Goal: Transaction & Acquisition: Download file/media

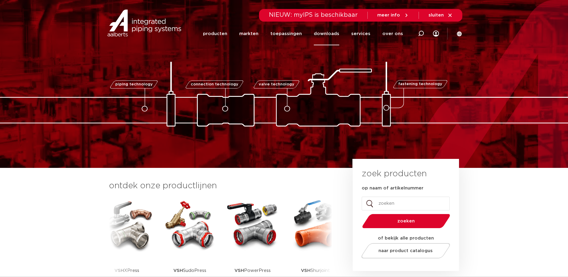
click at [336, 33] on link "downloads" at bounding box center [326, 33] width 25 height 23
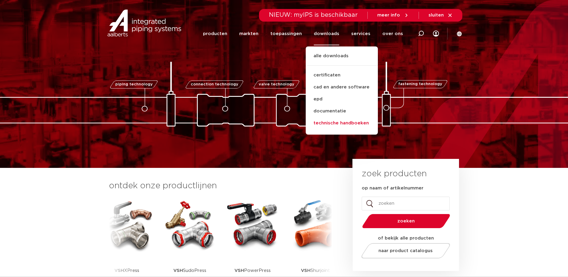
click at [325, 123] on link "technische handboeken" at bounding box center [342, 123] width 72 height 12
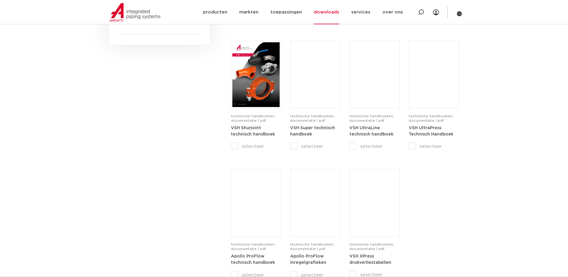
scroll to position [359, 0]
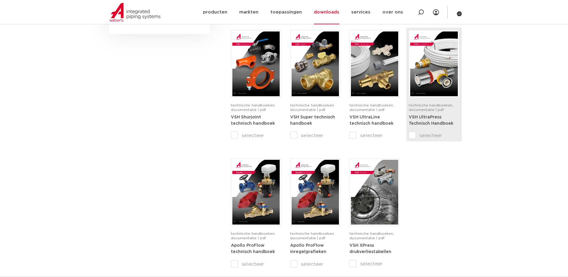
click at [412, 136] on input "selecteer" at bounding box center [421, 135] width 25 height 7
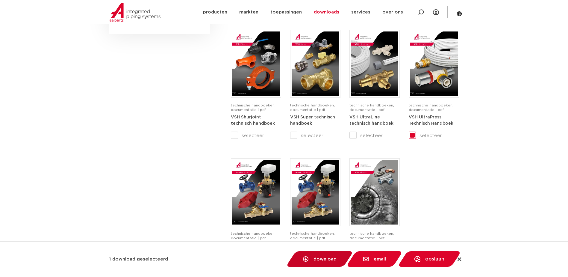
click at [319, 259] on span "download" at bounding box center [324, 259] width 23 height 4
checkbox input "false"
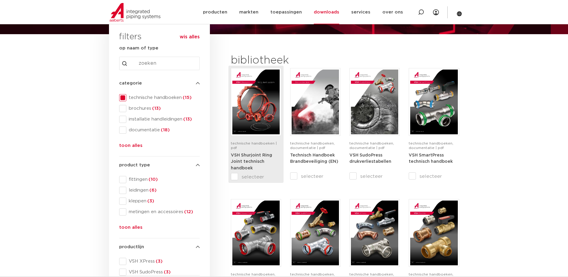
scroll to position [60, 0]
